Goal: Navigation & Orientation: Find specific page/section

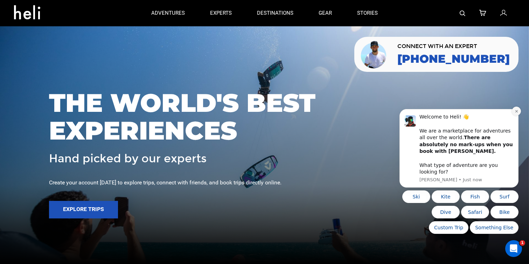
click at [514, 116] on button "Dismiss notification" at bounding box center [516, 110] width 9 height 9
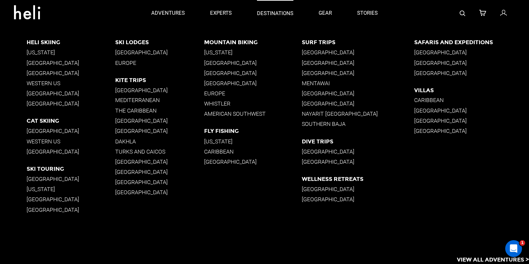
click at [269, 13] on p "destinations" at bounding box center [275, 13] width 36 height 7
click at [27, 15] on icon at bounding box center [30, 10] width 32 height 11
click at [311, 57] on div "Surf Trips [GEOGRAPHIC_DATA] [GEOGRAPHIC_DATA] [GEOGRAPHIC_DATA] [GEOGRAPHIC_DA…" at bounding box center [358, 85] width 112 height 92
click at [312, 52] on p "[GEOGRAPHIC_DATA]" at bounding box center [358, 52] width 112 height 7
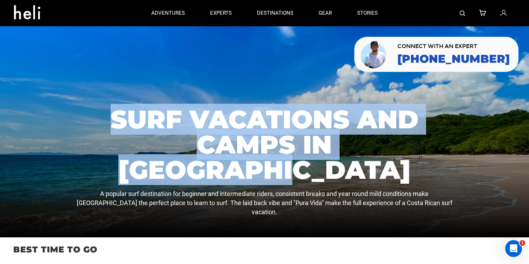
drag, startPoint x: 117, startPoint y: 153, endPoint x: 415, endPoint y: 178, distance: 298.4
click at [415, 178] on h1 "Surf Vacations and Camps in [GEOGRAPHIC_DATA]" at bounding box center [265, 144] width 390 height 76
click at [434, 180] on h1 "Surf Vacations and Camps in [GEOGRAPHIC_DATA]" at bounding box center [265, 144] width 390 height 76
